Goal: Navigation & Orientation: Find specific page/section

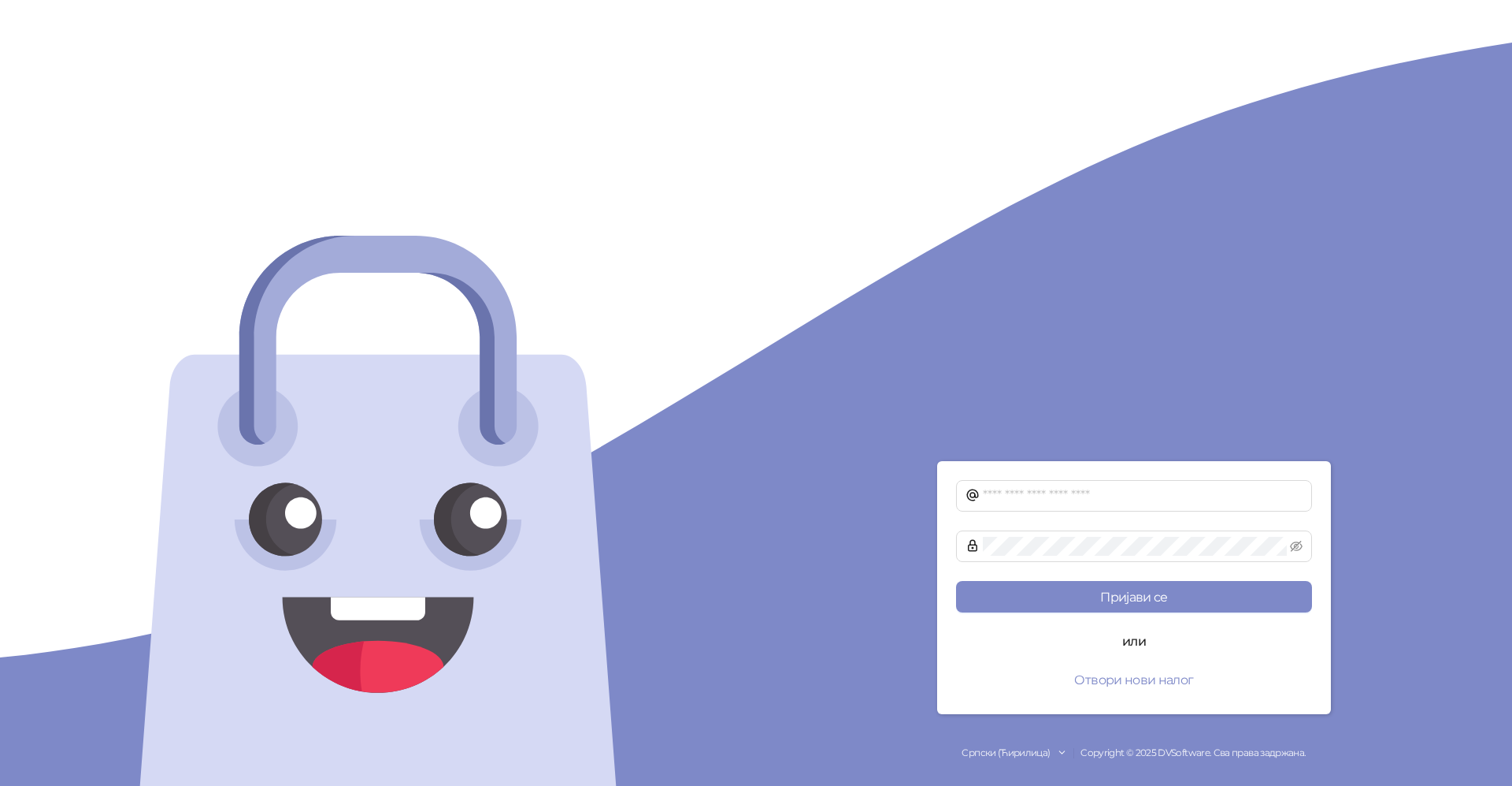
click at [456, 409] on img at bounding box center [378, 510] width 489 height 550
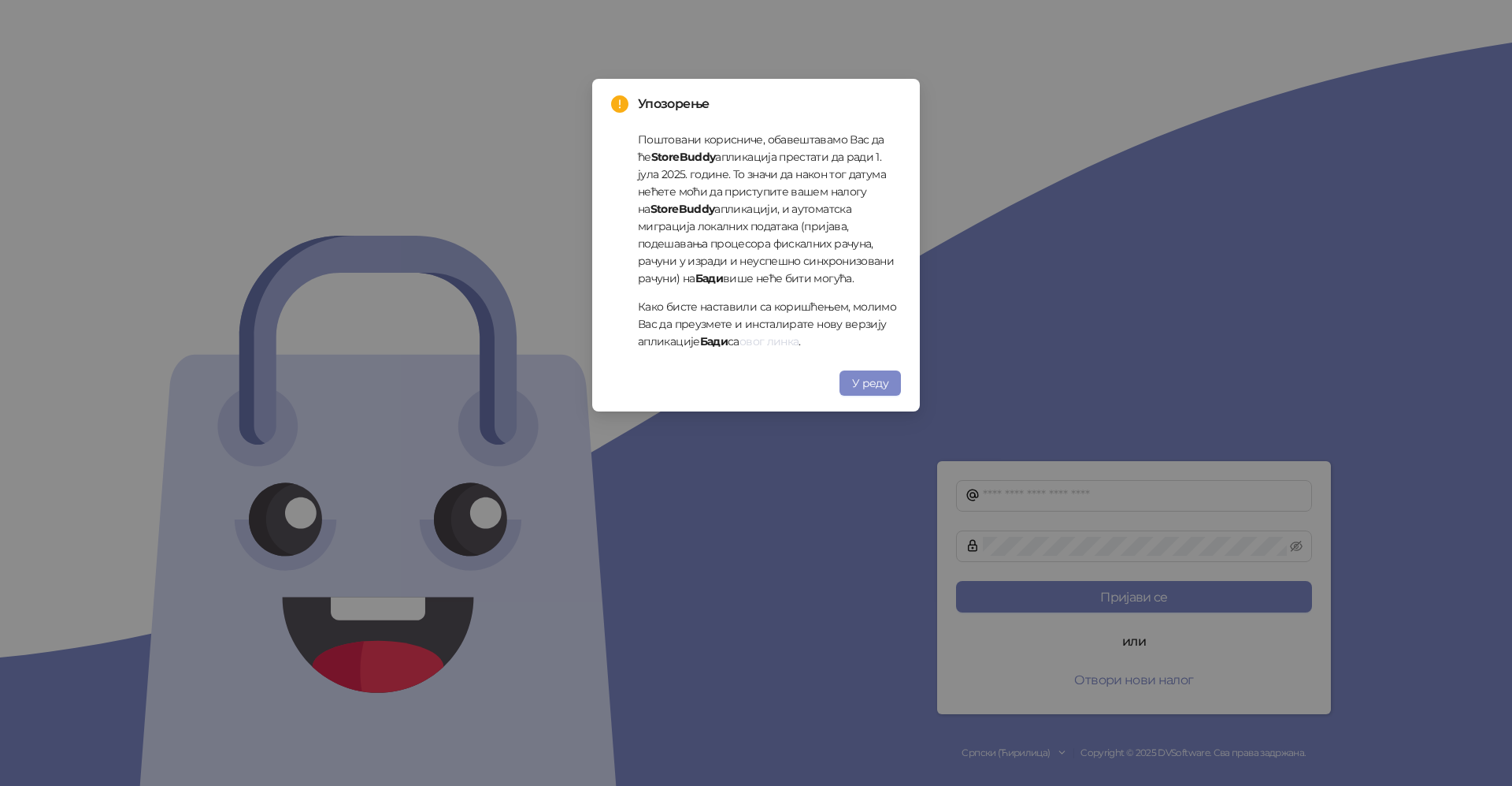
click at [752, 341] on link "овог линка" at bounding box center [769, 341] width 59 height 14
